Goal: Information Seeking & Learning: Understand process/instructions

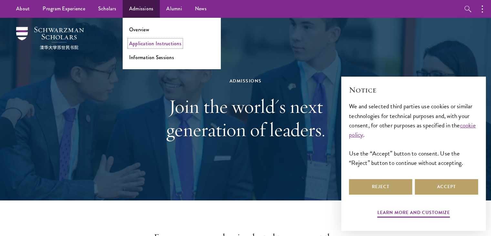
click at [161, 46] on link "Application Instructions" at bounding box center [155, 43] width 52 height 7
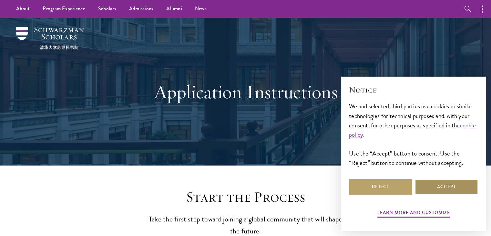
click at [448, 181] on button "Accept" at bounding box center [446, 186] width 63 height 15
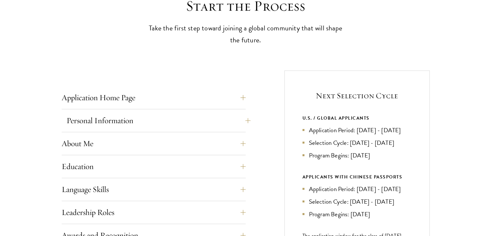
scroll to position [194, 0]
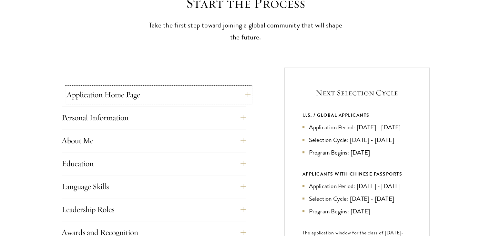
click at [244, 97] on button "Application Home Page" at bounding box center [158, 94] width 184 height 15
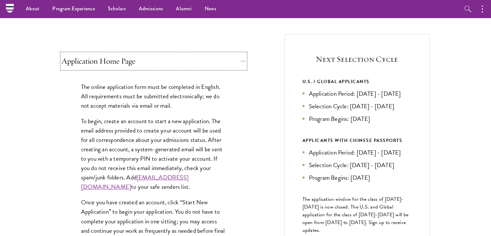
scroll to position [226, 0]
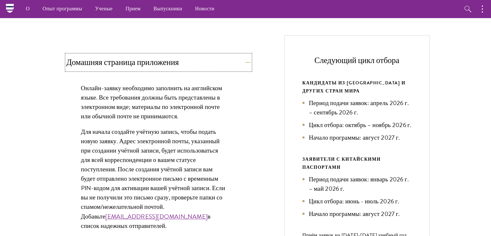
click at [241, 60] on button "Домашняя страница приложения" at bounding box center [158, 62] width 184 height 15
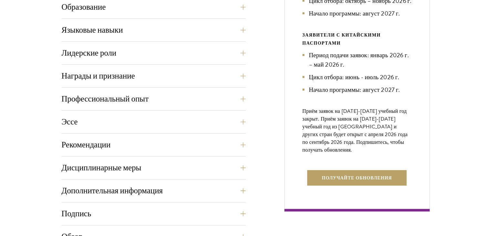
scroll to position [356, 0]
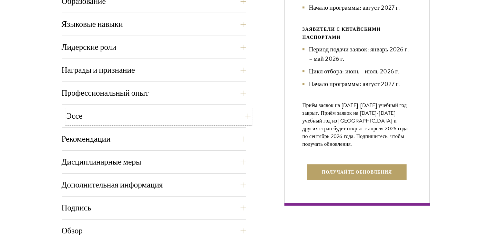
click at [242, 117] on button "Эссе" at bounding box center [158, 115] width 184 height 15
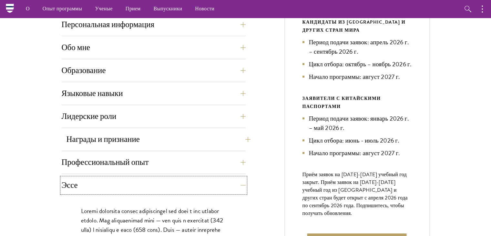
scroll to position [162, 0]
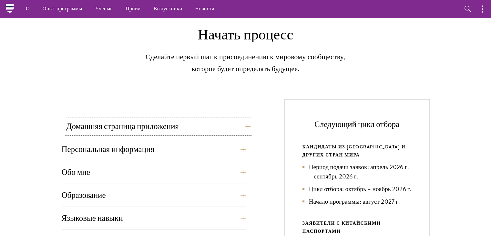
click at [247, 131] on button "Домашняя страница приложения" at bounding box center [158, 125] width 184 height 15
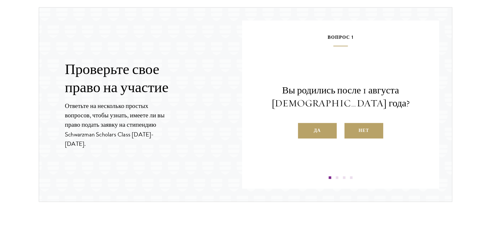
scroll to position [937, 0]
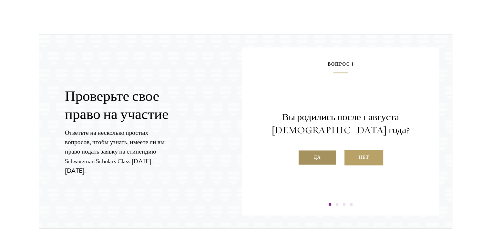
click at [319, 153] on font "Да" at bounding box center [317, 157] width 7 height 8
click at [304, 152] on input "Да" at bounding box center [301, 153] width 6 height 6
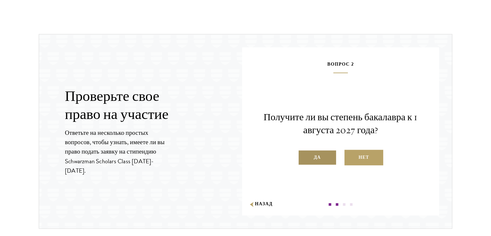
click at [314, 153] on font "Да" at bounding box center [317, 157] width 7 height 8
click at [304, 152] on input "Да" at bounding box center [301, 153] width 6 height 6
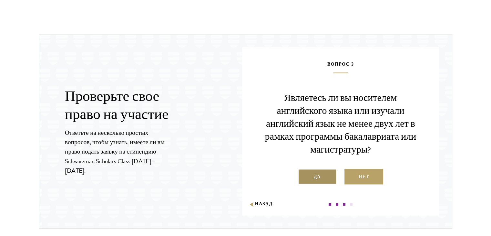
click at [328, 175] on label "Да" at bounding box center [317, 175] width 39 height 15
click at [304, 175] on input "Да" at bounding box center [301, 172] width 6 height 6
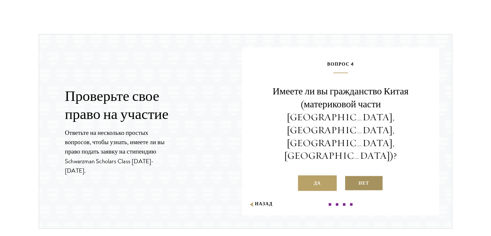
click at [362, 175] on label "Нет" at bounding box center [363, 182] width 39 height 15
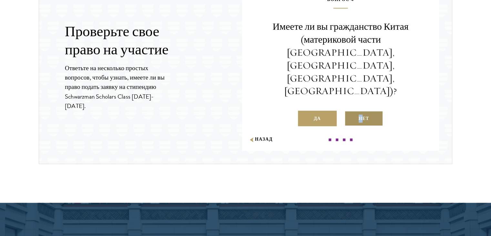
click at [372, 110] on label "Нет" at bounding box center [363, 117] width 39 height 15
click at [350, 111] on input "Нет" at bounding box center [347, 114] width 6 height 6
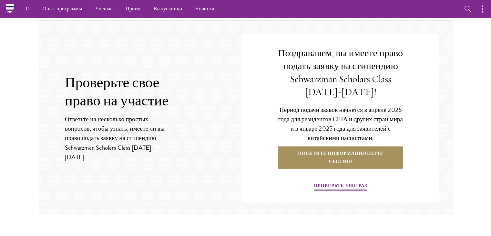
scroll to position [937, 0]
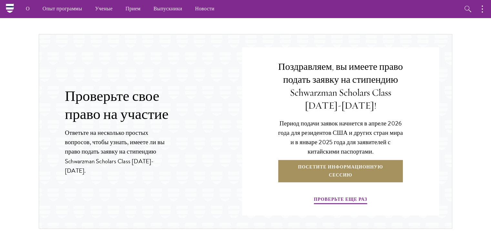
click at [353, 167] on font "Посетите информационную сессию" at bounding box center [340, 170] width 85 height 15
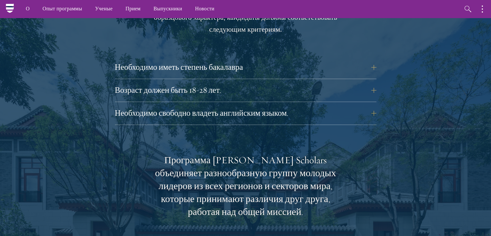
scroll to position [936, 0]
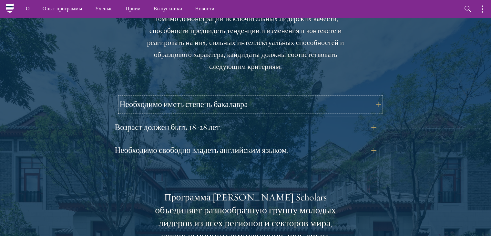
click at [375, 106] on button "Необходимо иметь степень бакалавра" at bounding box center [250, 104] width 261 height 15
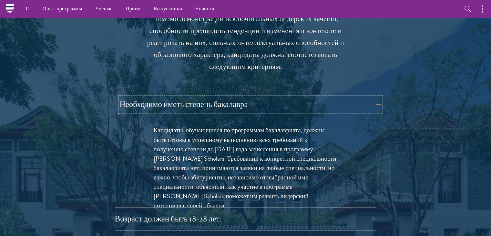
click at [375, 106] on button "Необходимо иметь степень бакалавра" at bounding box center [250, 104] width 261 height 15
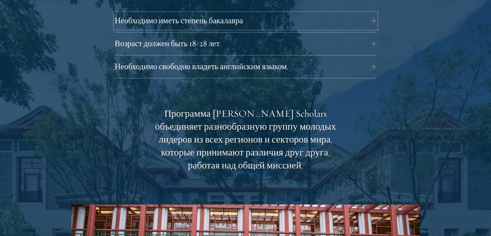
scroll to position [1033, 0]
